Goal: Find contact information: Find contact information

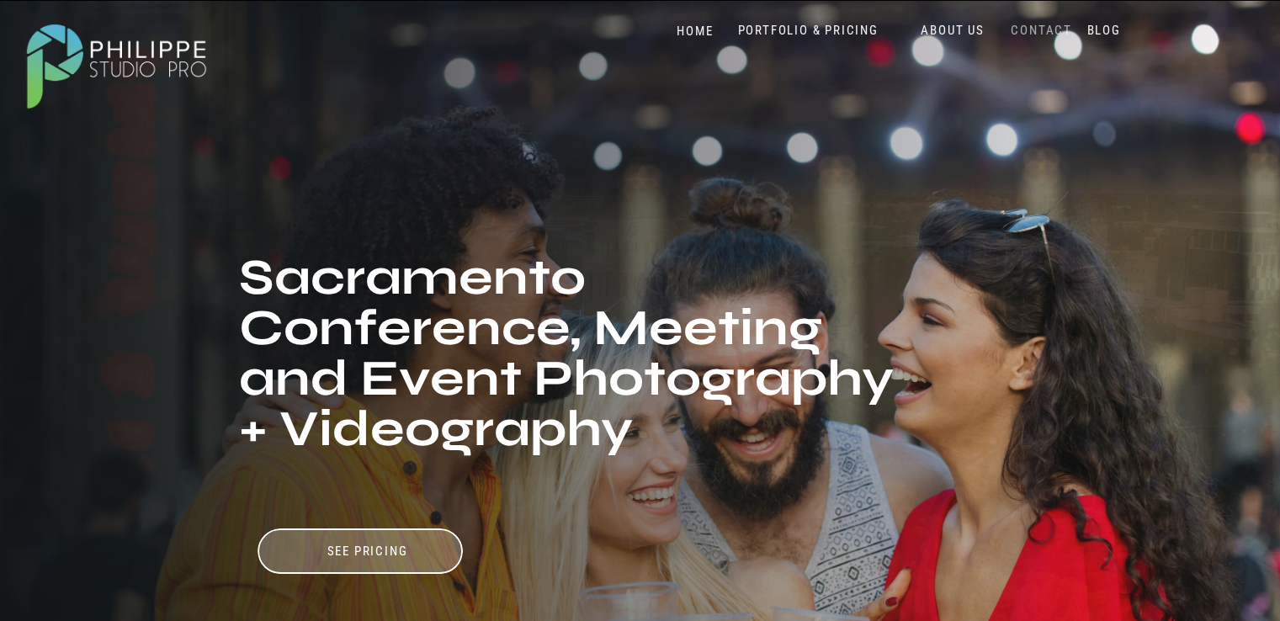
click at [1028, 24] on nav "CONTACT" at bounding box center [1042, 31] width 69 height 16
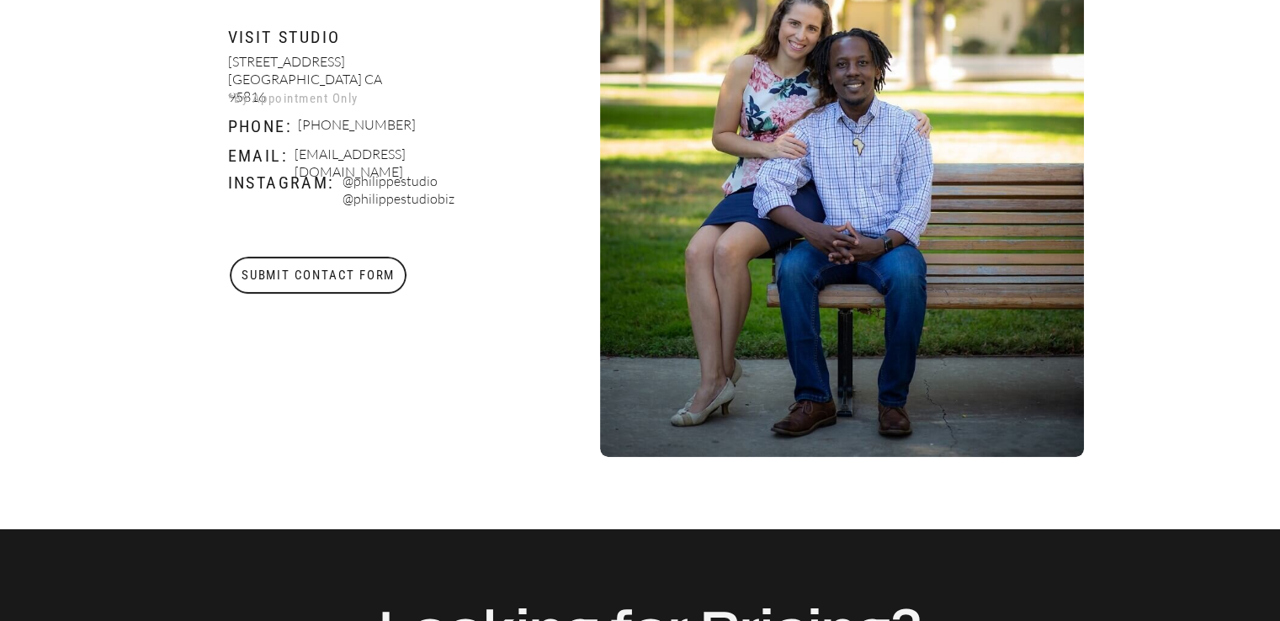
scroll to position [758, 0]
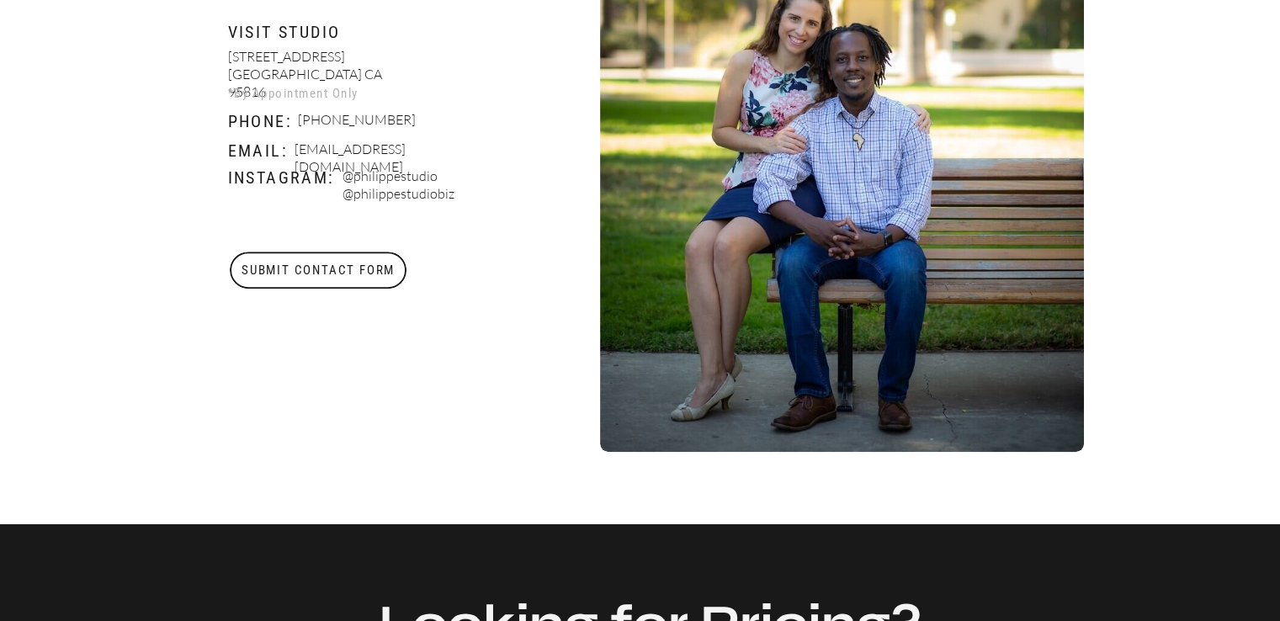
drag, startPoint x: 483, startPoint y: 146, endPoint x: 293, endPoint y: 146, distance: 190.3
click at [320, 147] on p "Booking@philippestudiopro.com" at bounding box center [394, 151] width 198 height 21
drag, startPoint x: 296, startPoint y: 147, endPoint x: 482, endPoint y: 143, distance: 185.3
click at [482, 143] on p "Booking@philippestudiopro.com" at bounding box center [394, 151] width 198 height 21
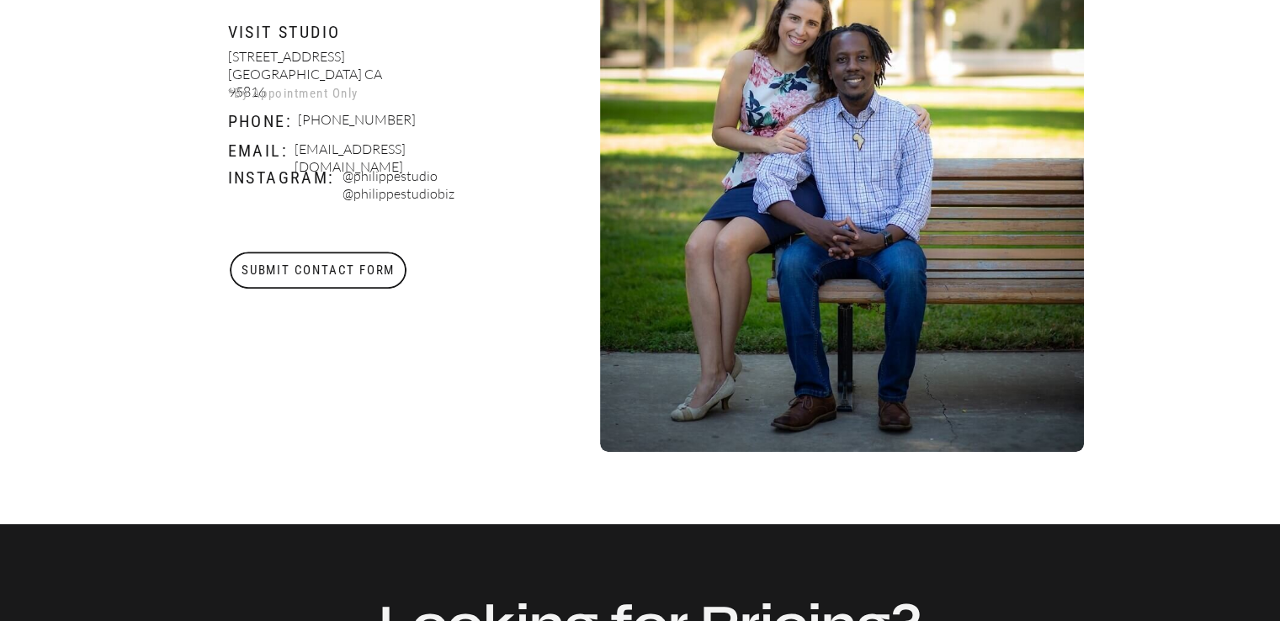
copy p "Booking@philippestudiopro.com"
